Goal: Information Seeking & Learning: Learn about a topic

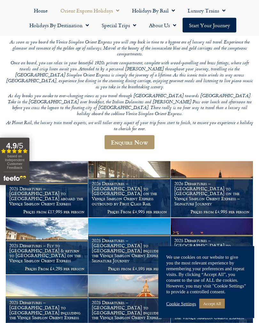
scroll to position [86, 0]
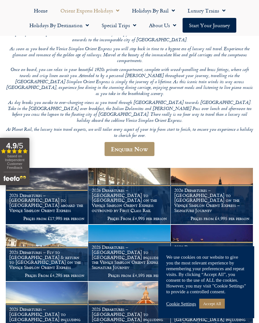
click at [184, 310] on div "Cookie Settings Accept All" at bounding box center [206, 303] width 80 height 13
click at [185, 310] on div "Cookie Settings Accept All" at bounding box center [206, 303] width 80 height 13
click at [185, 307] on link "Cookie Settings" at bounding box center [181, 304] width 30 height 6
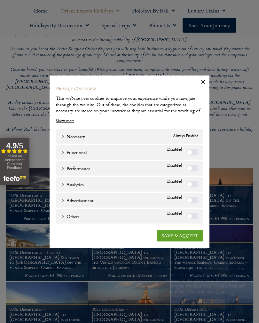
click at [181, 235] on link "SAVE & ACCEPT" at bounding box center [180, 236] width 46 height 12
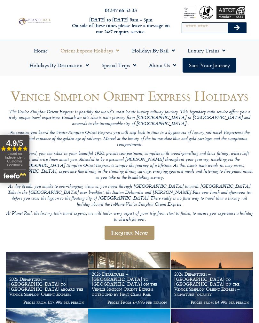
scroll to position [0, 0]
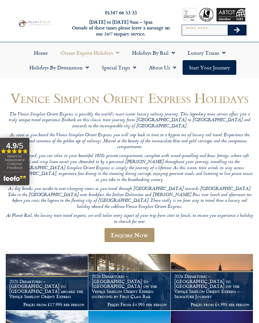
click at [84, 66] on span "Menu" at bounding box center [85, 68] width 6 height 12
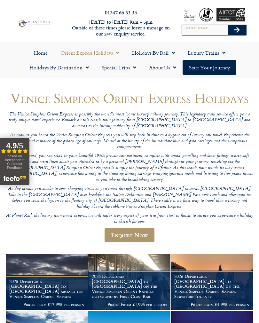
click at [110, 52] on link "Orient Express Holidays" at bounding box center [90, 52] width 72 height 15
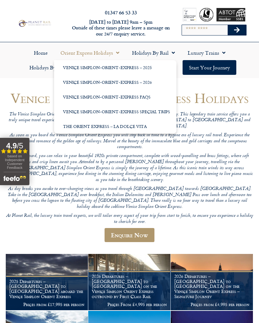
click at [149, 81] on link "Venice Simplon-Orient-Express – 2026" at bounding box center [115, 82] width 122 height 15
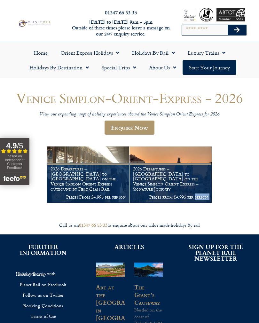
click at [253, 162] on div "Venice Simplon-Orient-Express - 2026 View our expanding range of holiday experi…" at bounding box center [129, 146] width 247 height 113
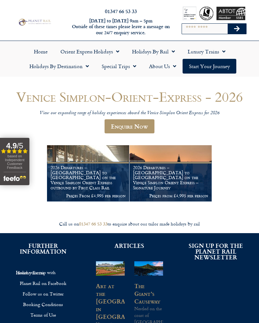
scroll to position [2, 0]
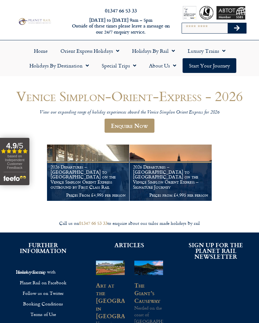
click at [88, 180] on h1 "2026 Departures – [GEOGRAPHIC_DATA] to [GEOGRAPHIC_DATA] on the Venice Simplon …" at bounding box center [88, 176] width 75 height 25
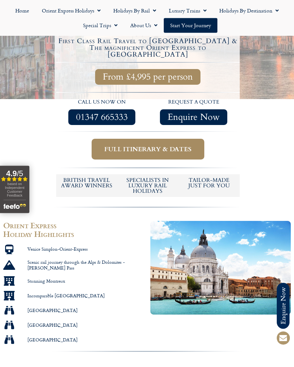
scroll to position [210, 0]
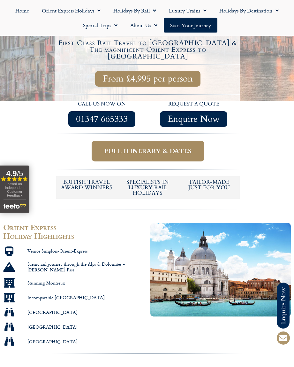
click at [251, 299] on div at bounding box center [220, 285] width 147 height 130
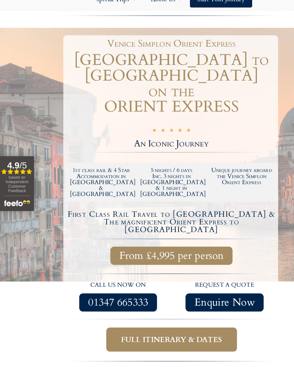
scroll to position [0, 0]
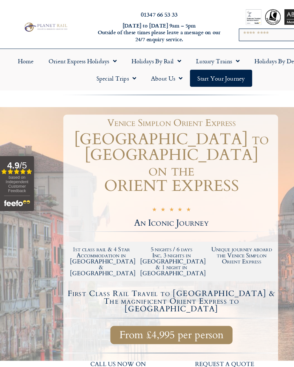
click at [196, 52] on link "Luxury Trains" at bounding box center [188, 52] width 51 height 15
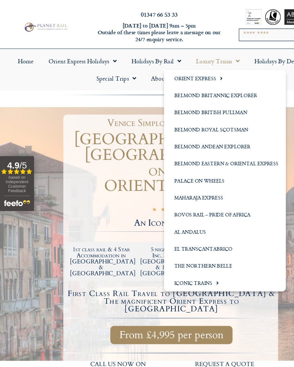
click at [185, 67] on link "Orient Express" at bounding box center [194, 67] width 105 height 15
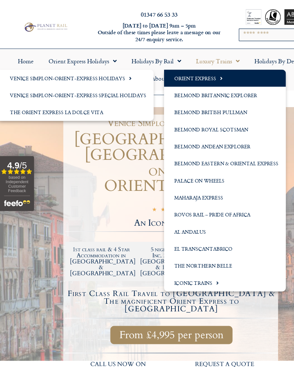
click at [189, 65] on link "Orient Express" at bounding box center [194, 67] width 105 height 15
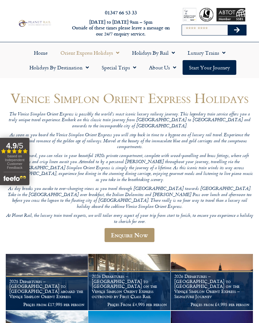
click at [36, 54] on link "Home" at bounding box center [40, 52] width 27 height 15
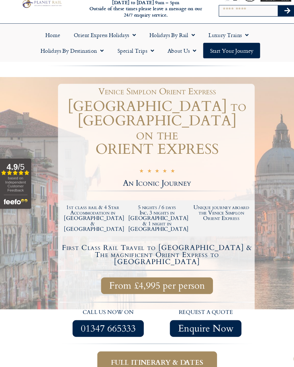
scroll to position [21, 0]
